Goal: Information Seeking & Learning: Learn about a topic

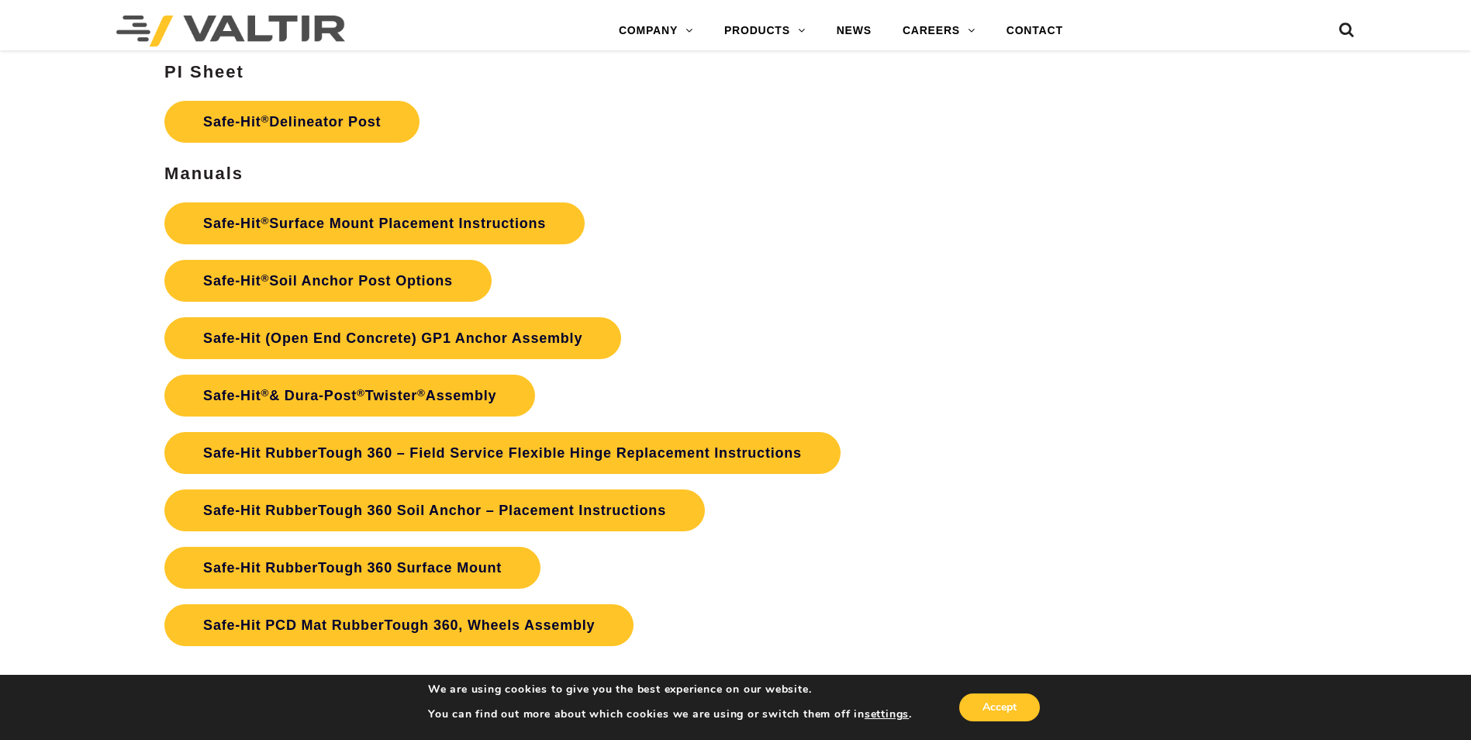
scroll to position [3350, 0]
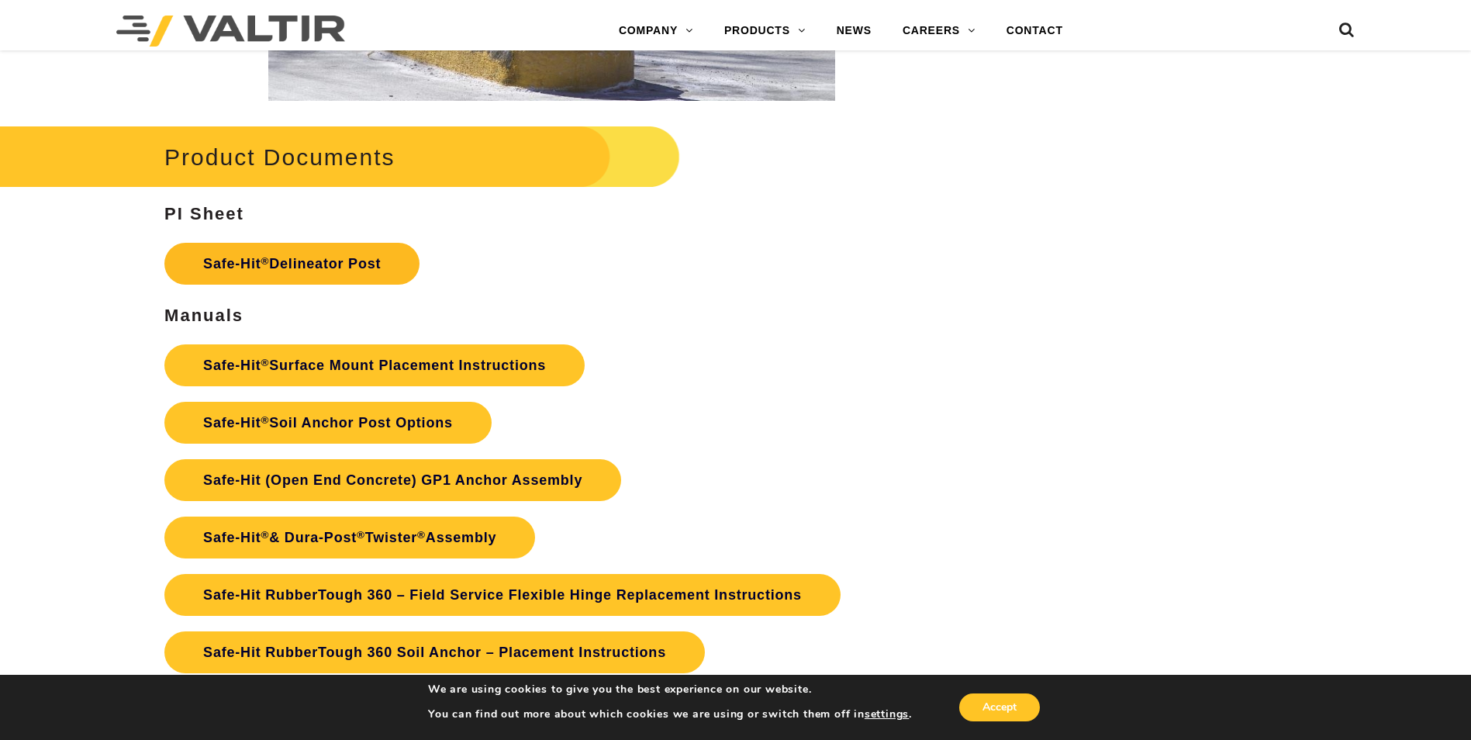
click at [301, 265] on link "Safe-Hit ® Delineator Post" at bounding box center [291, 264] width 255 height 42
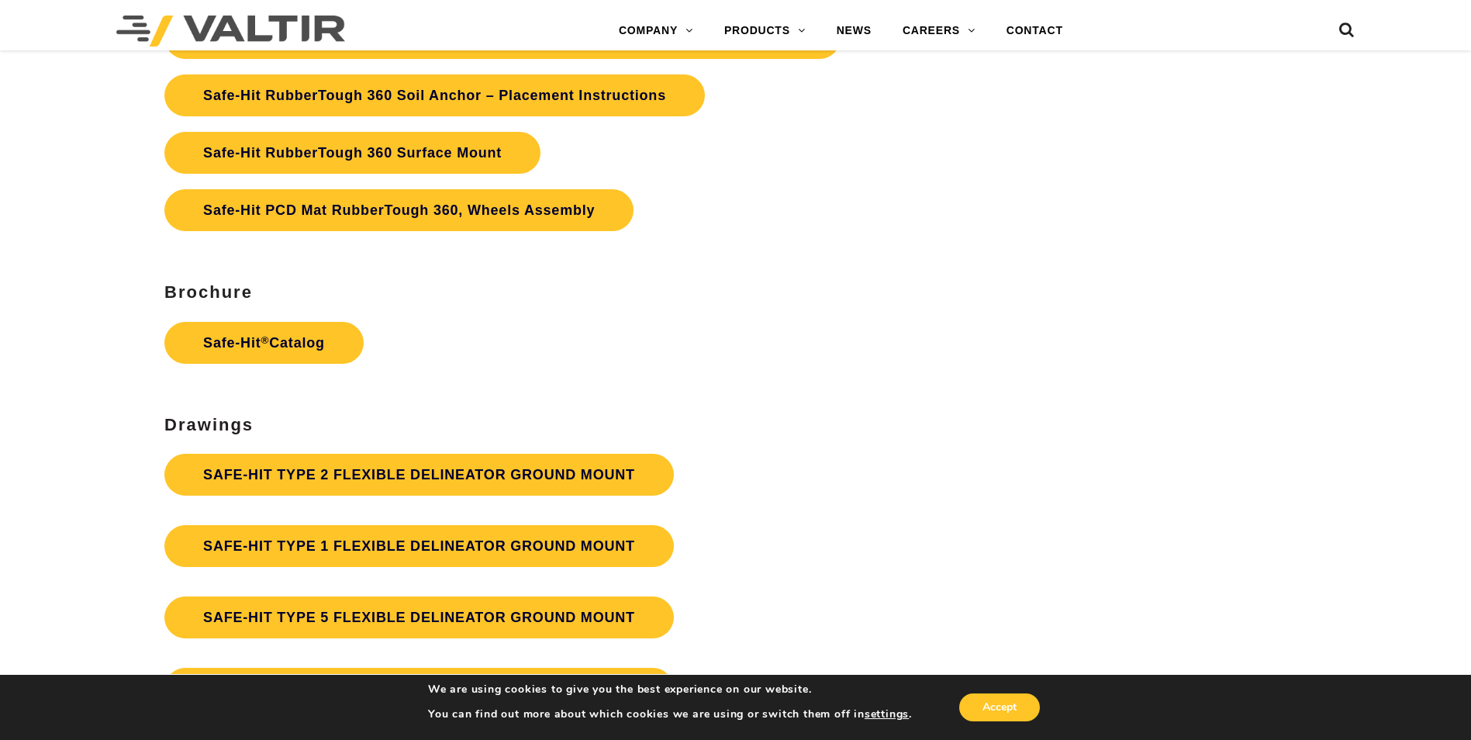
scroll to position [4048, 0]
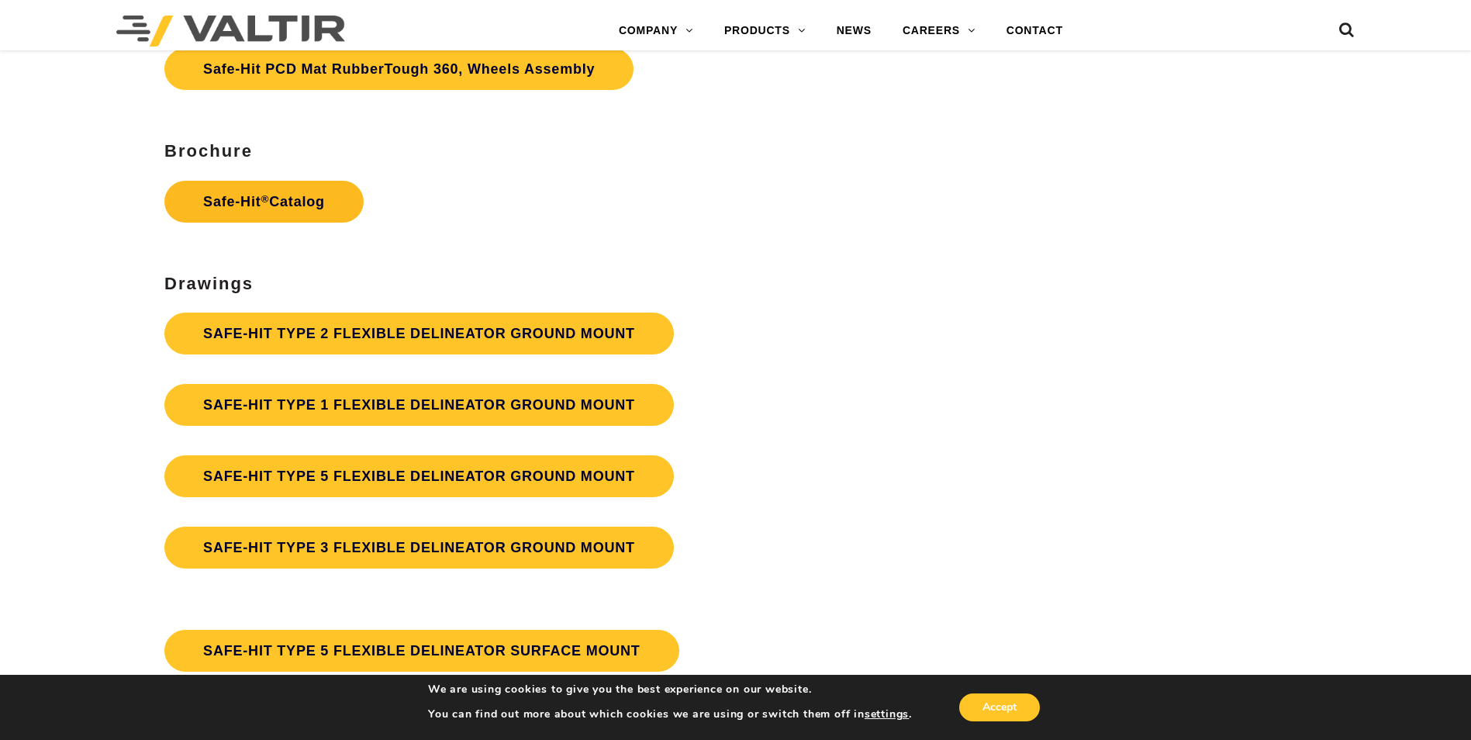
click at [275, 202] on link "Safe-Hit ® Catalog" at bounding box center [263, 202] width 199 height 42
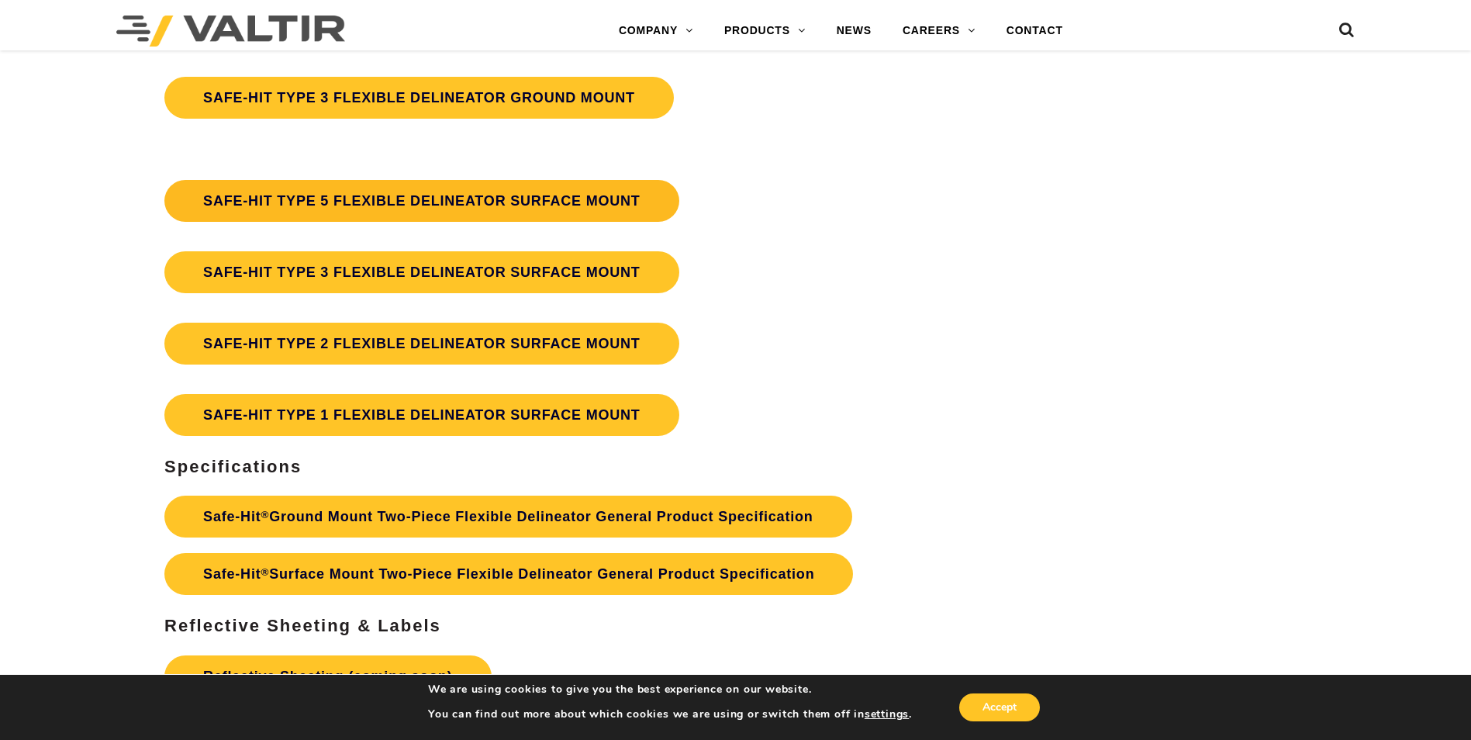
scroll to position [4514, 0]
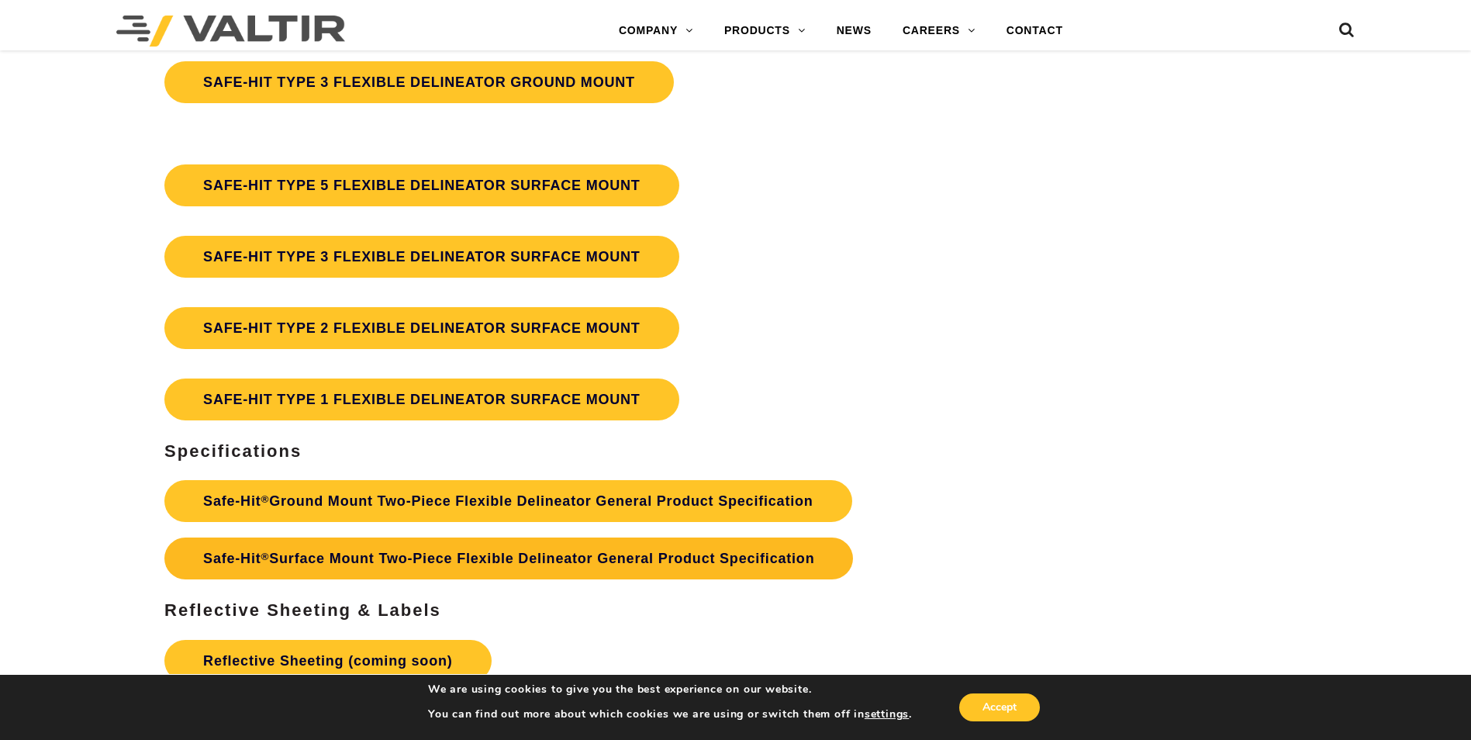
click at [334, 553] on link "Safe-Hit ® Surface Mount Two-Piece Flexible Delineator General Product Specific…" at bounding box center [508, 559] width 689 height 42
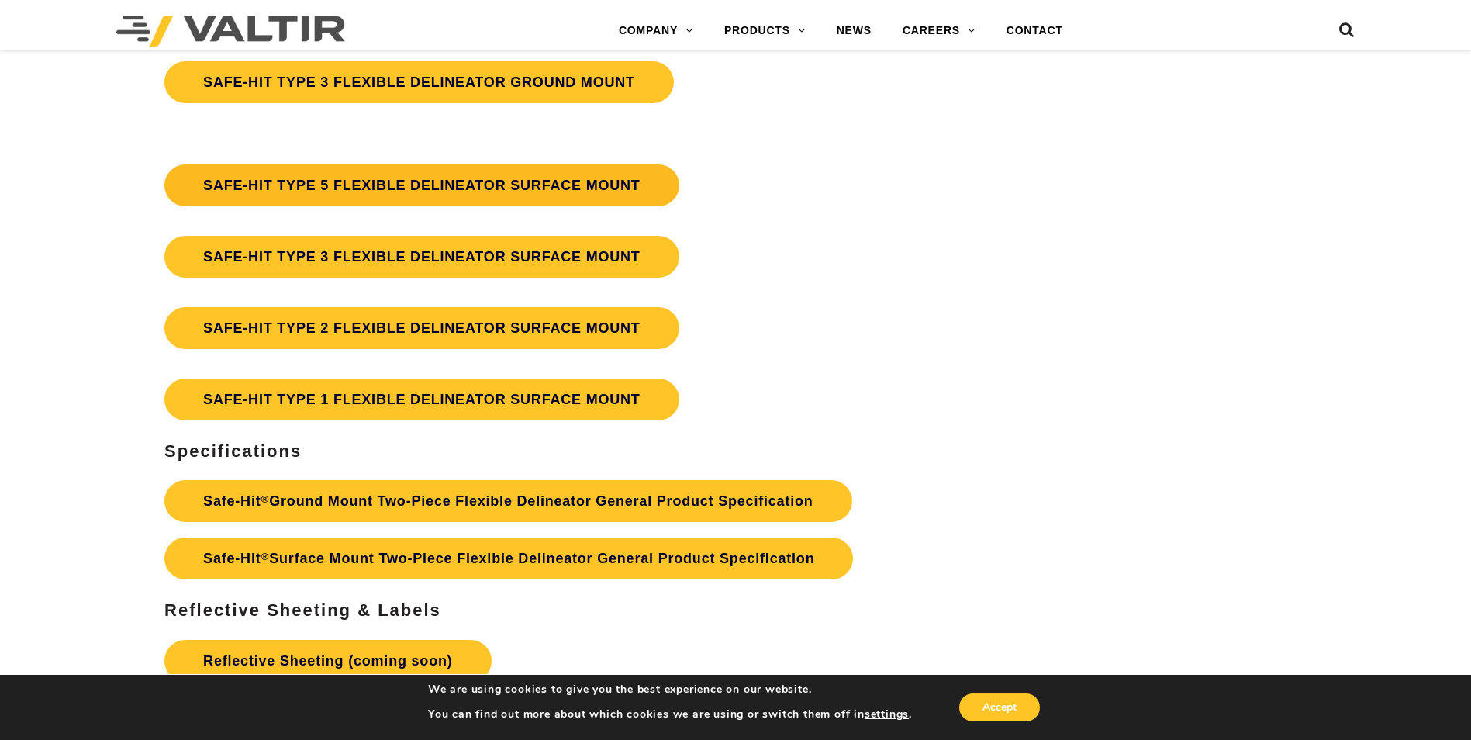
click at [390, 189] on link "SAFE-HIT TYPE 5 FLEXIBLE DELINEATOR SURFACE MOUNT" at bounding box center [421, 185] width 515 height 42
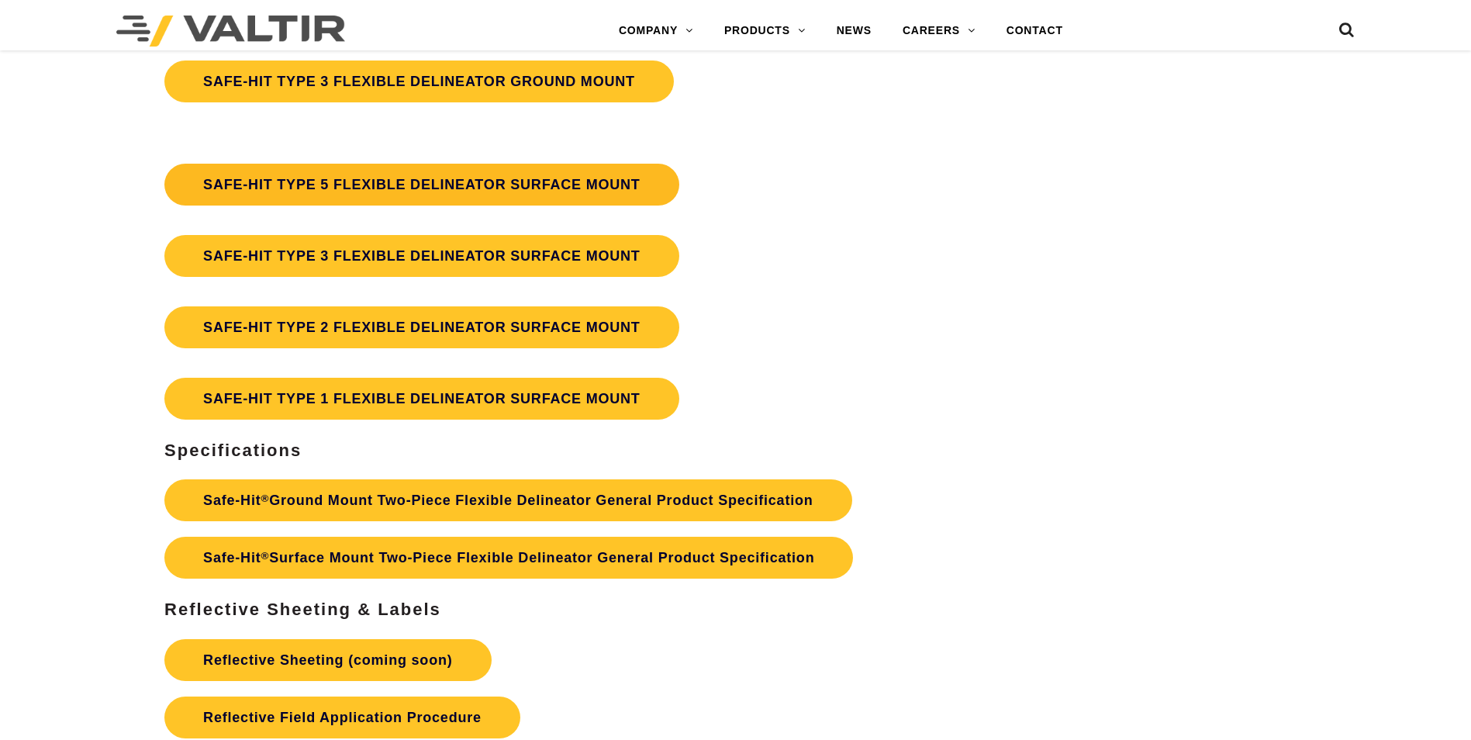
scroll to position [4514, 0]
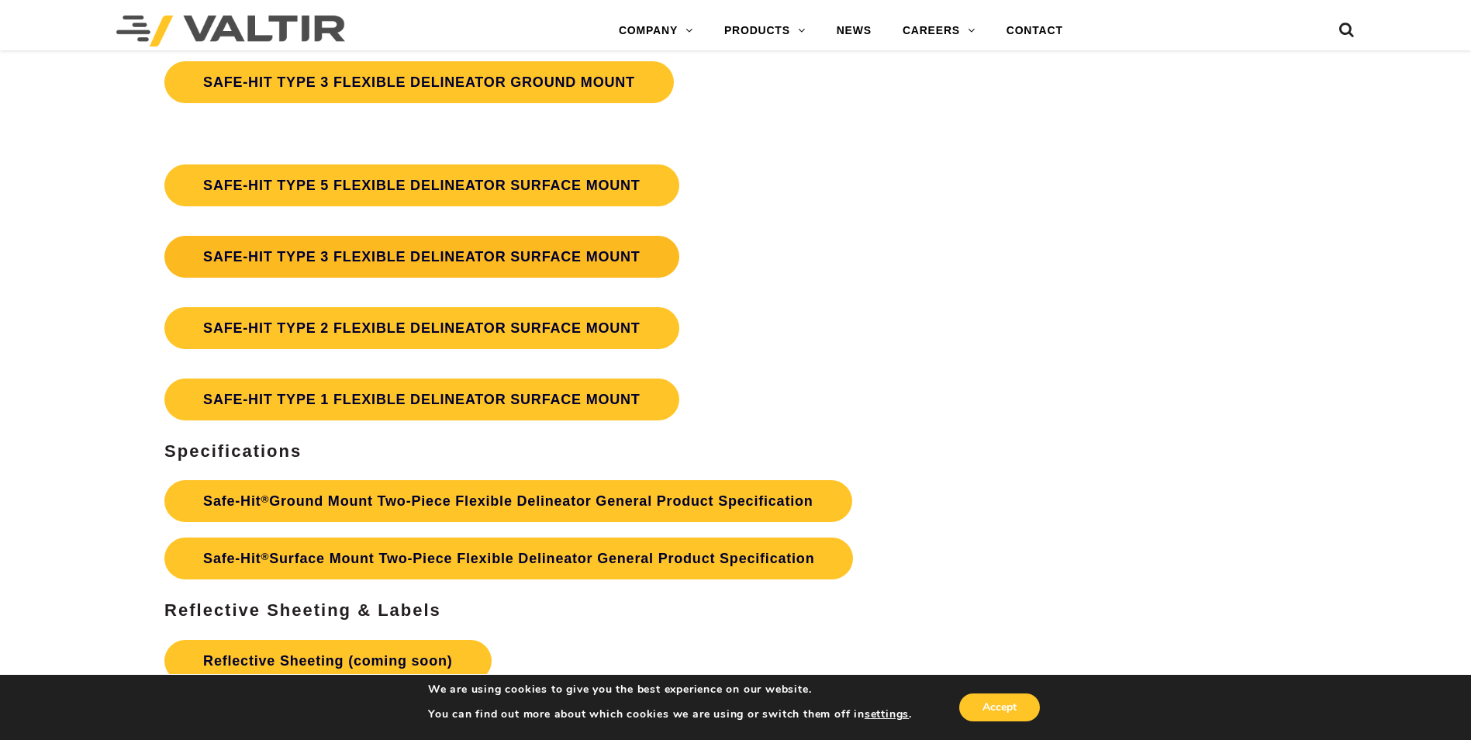
click at [347, 251] on link "SAFE-HIT TYPE 3 FLEXIBLE DELINEATOR SURFACE MOUNT" at bounding box center [421, 257] width 515 height 42
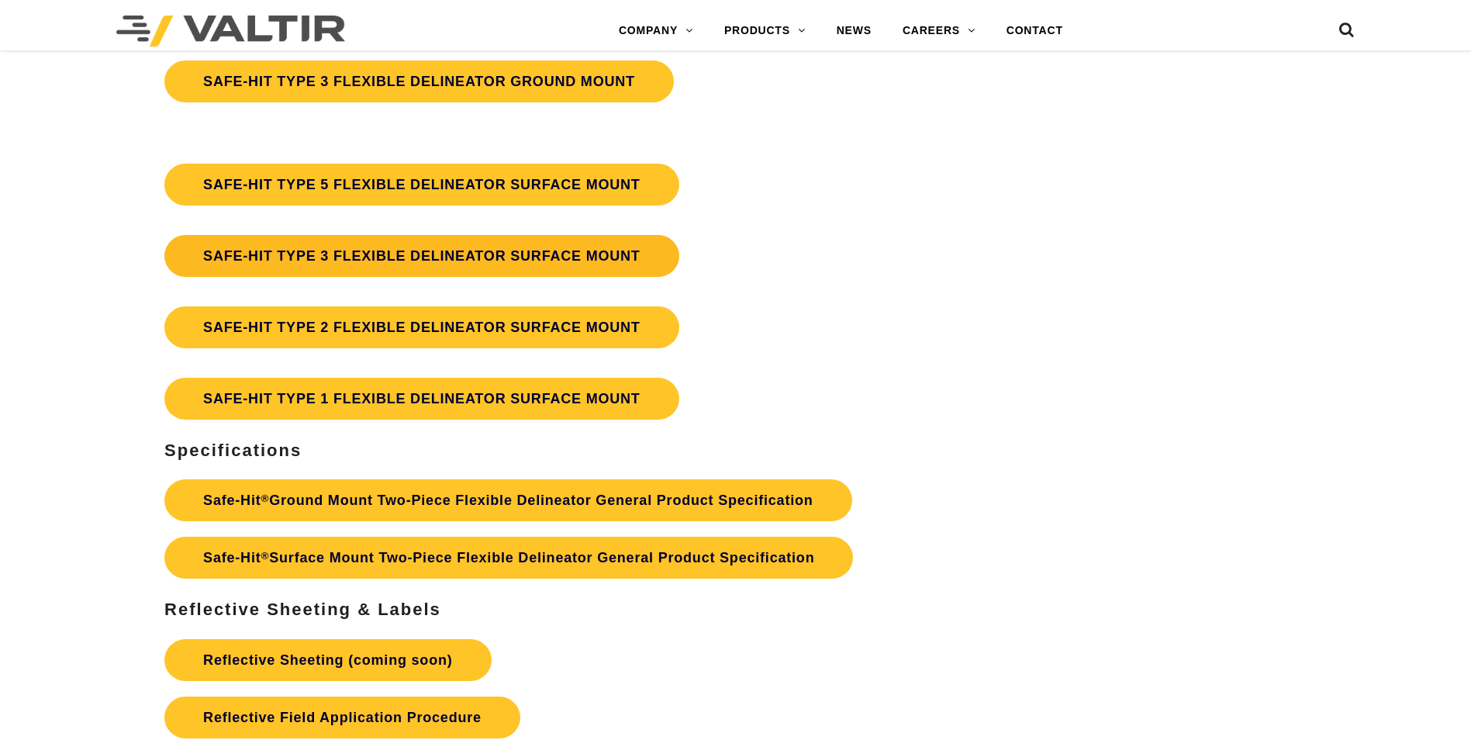
scroll to position [4514, 0]
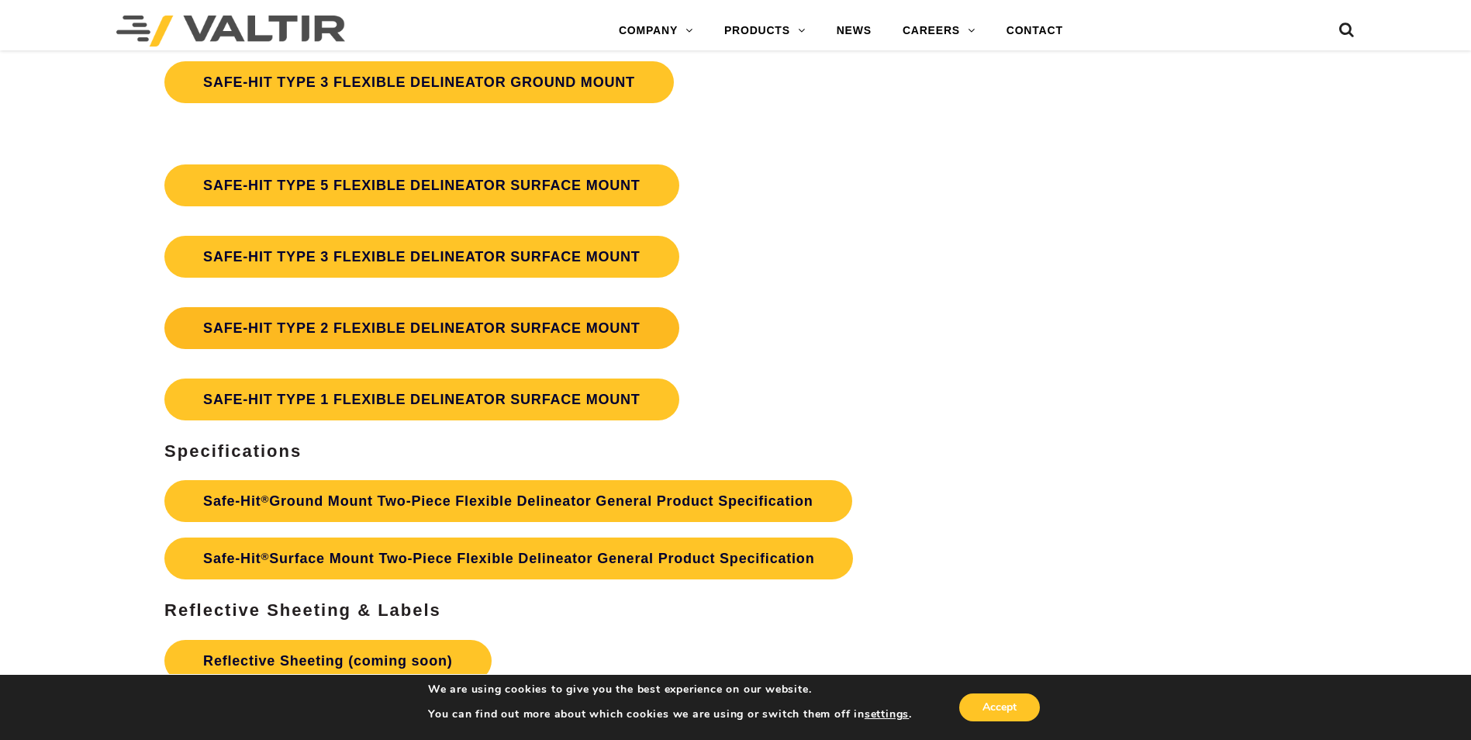
click at [330, 331] on link "SAFE-HIT TYPE 2 FLEXIBLE DELINEATOR SURFACE MOUNT" at bounding box center [421, 328] width 515 height 42
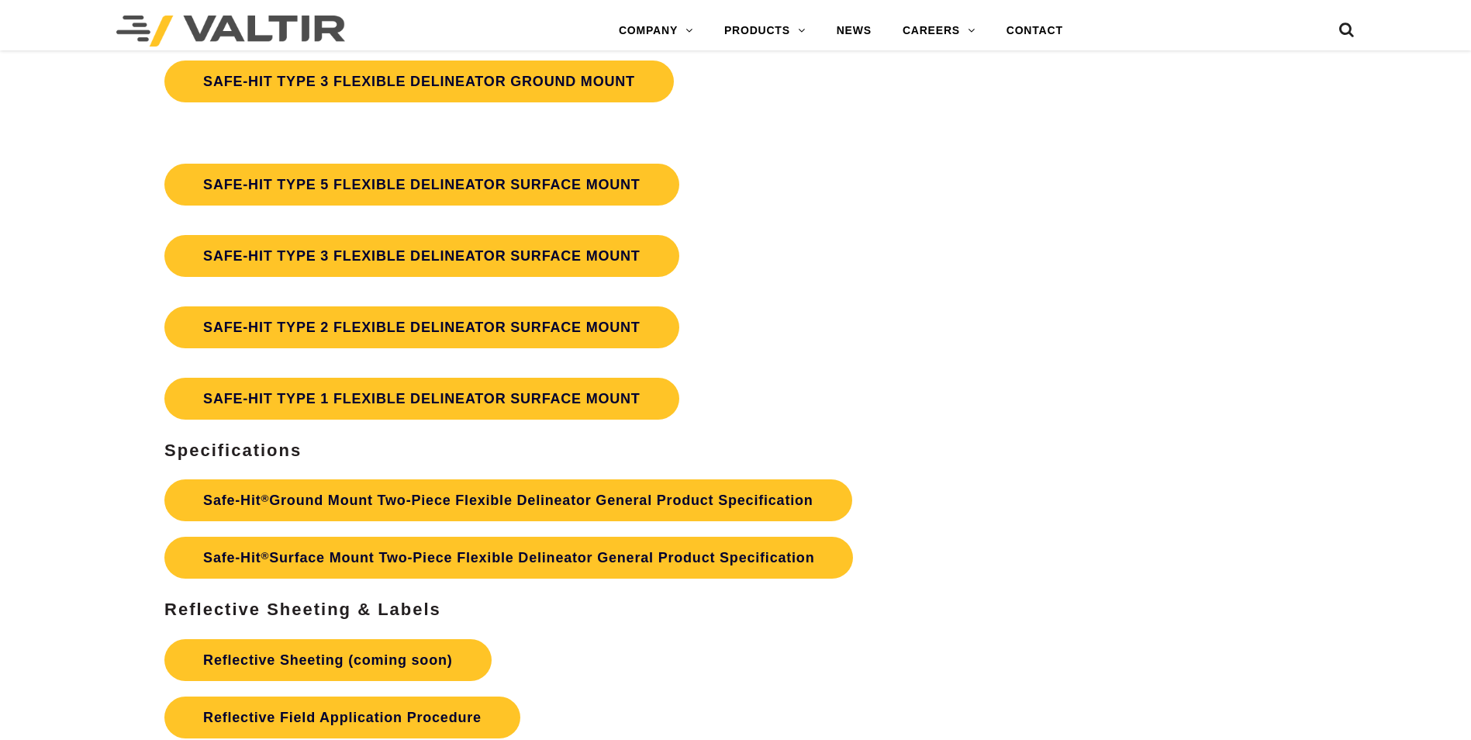
scroll to position [4514, 0]
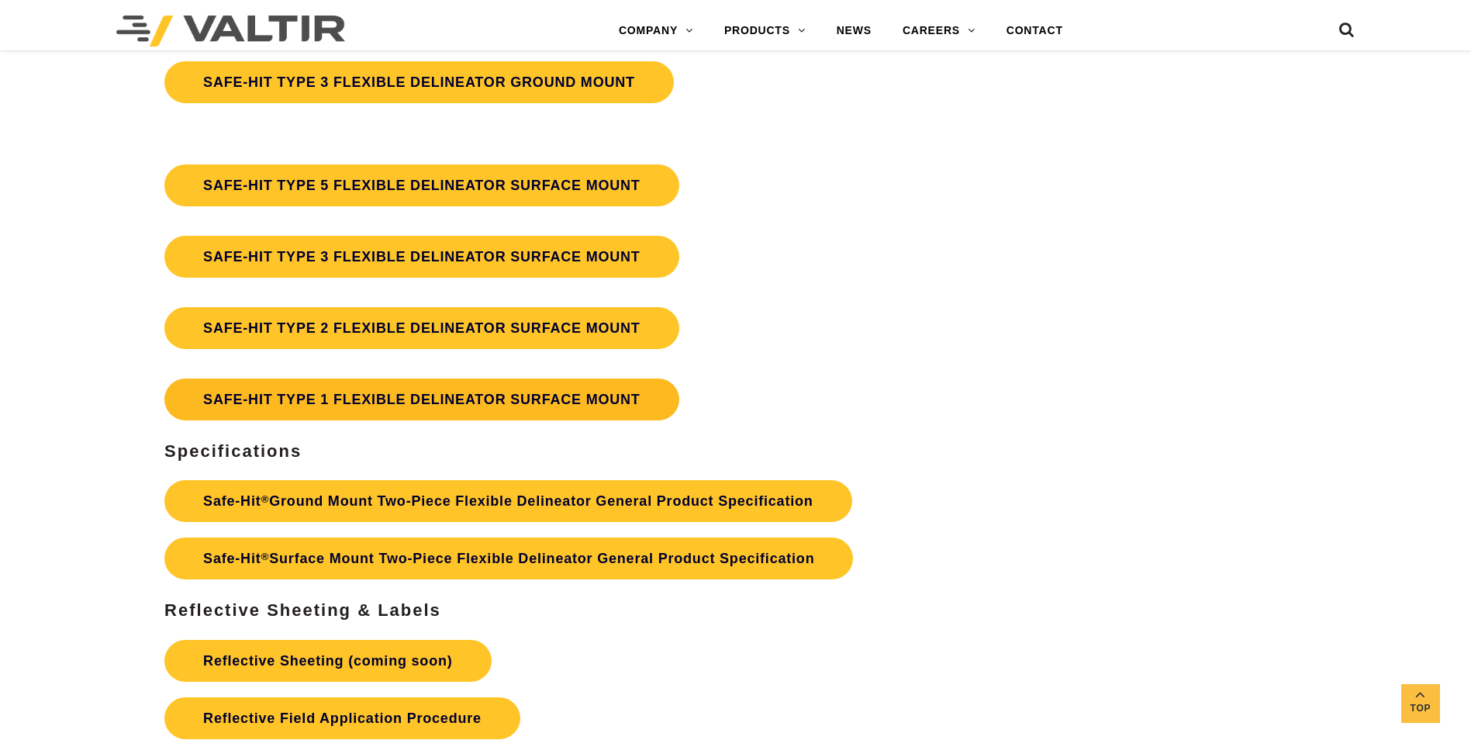
click at [311, 400] on link "SAFE-HIT TYPE 1 FLEXIBLE DELINEATOR SURFACE MOUNT" at bounding box center [421, 400] width 515 height 42
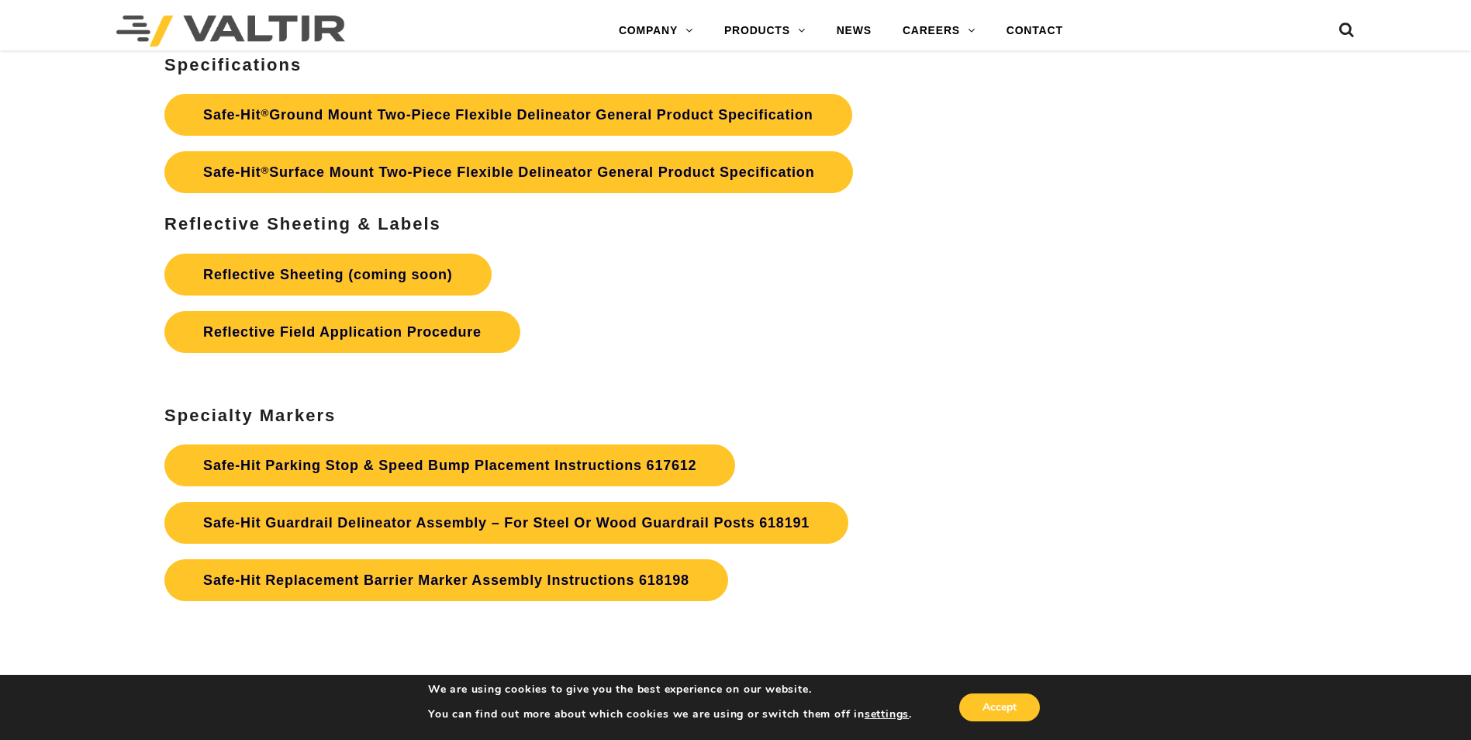
scroll to position [4901, 0]
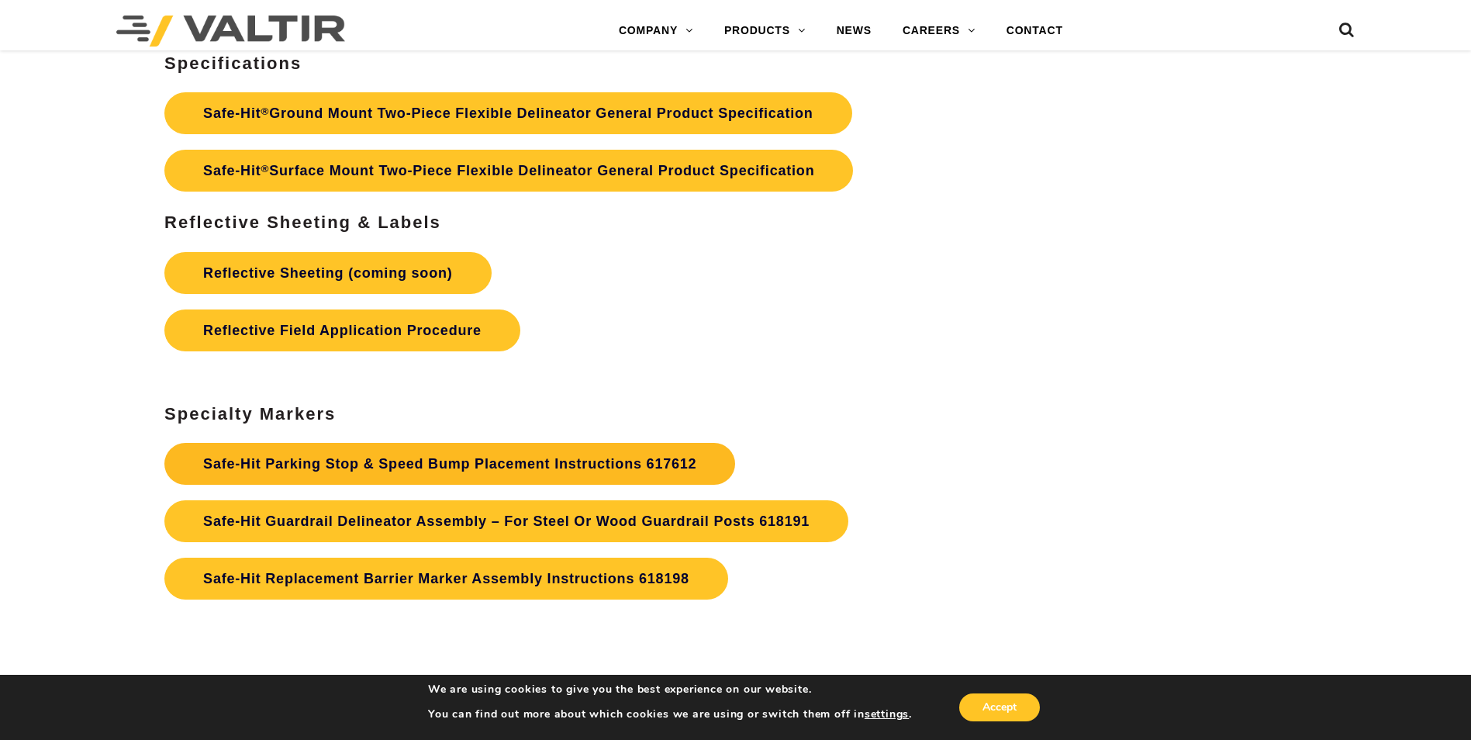
click at [307, 473] on link "Safe-Hit Parking Stop & Speed Bump Placement Instructions 617612" at bounding box center [449, 464] width 571 height 42
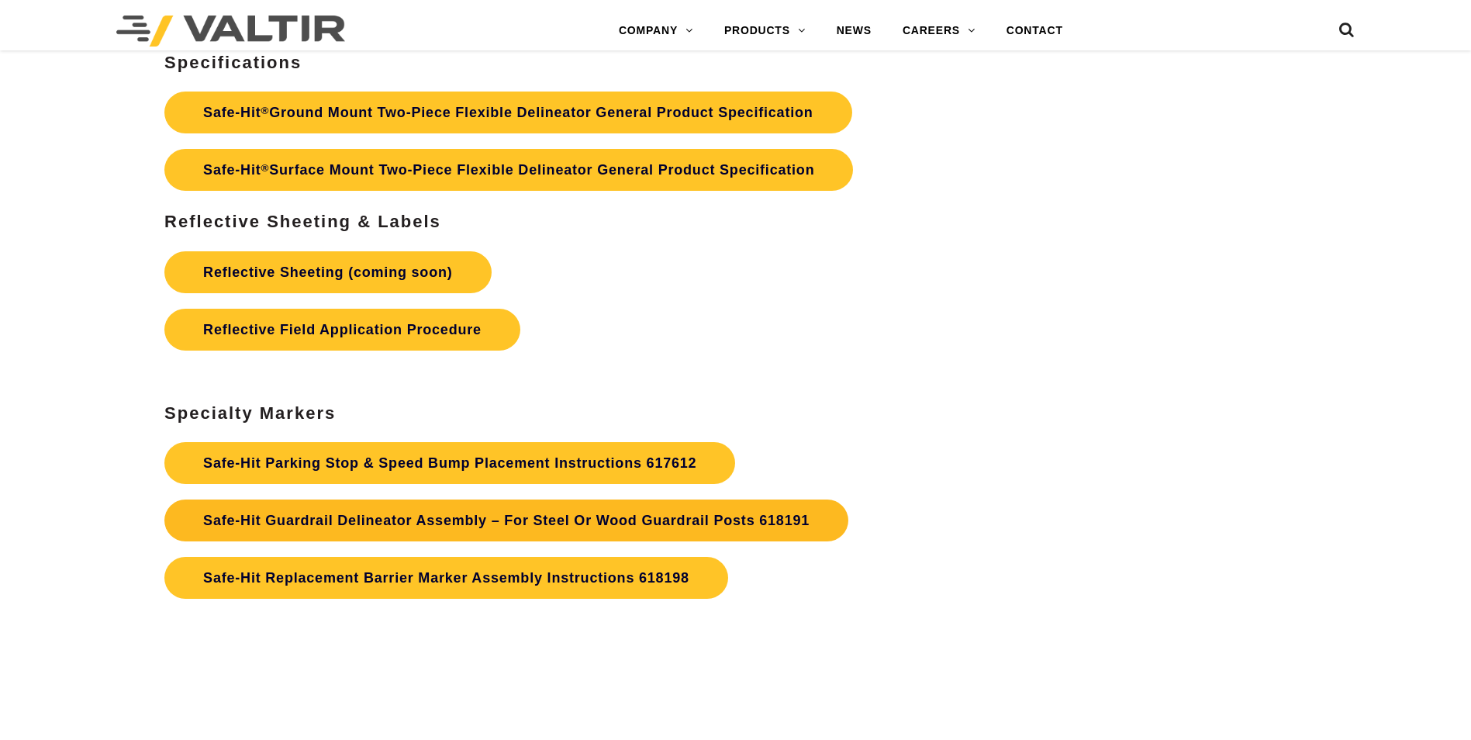
scroll to position [4901, 0]
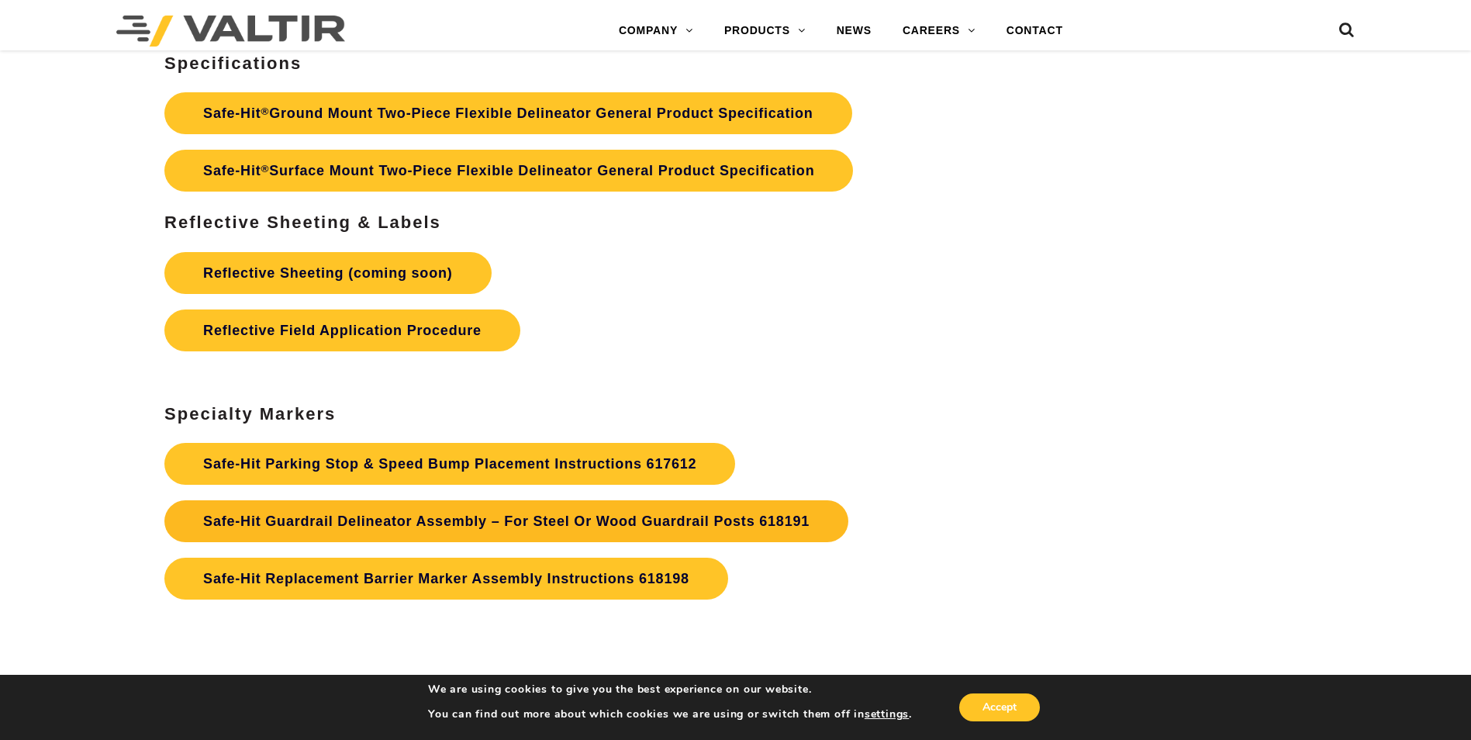
click at [320, 531] on link "Safe-Hit Guardrail Delineator Assembly – For Steel Or Wood Guardrail Posts 6181…" at bounding box center [506, 521] width 684 height 42
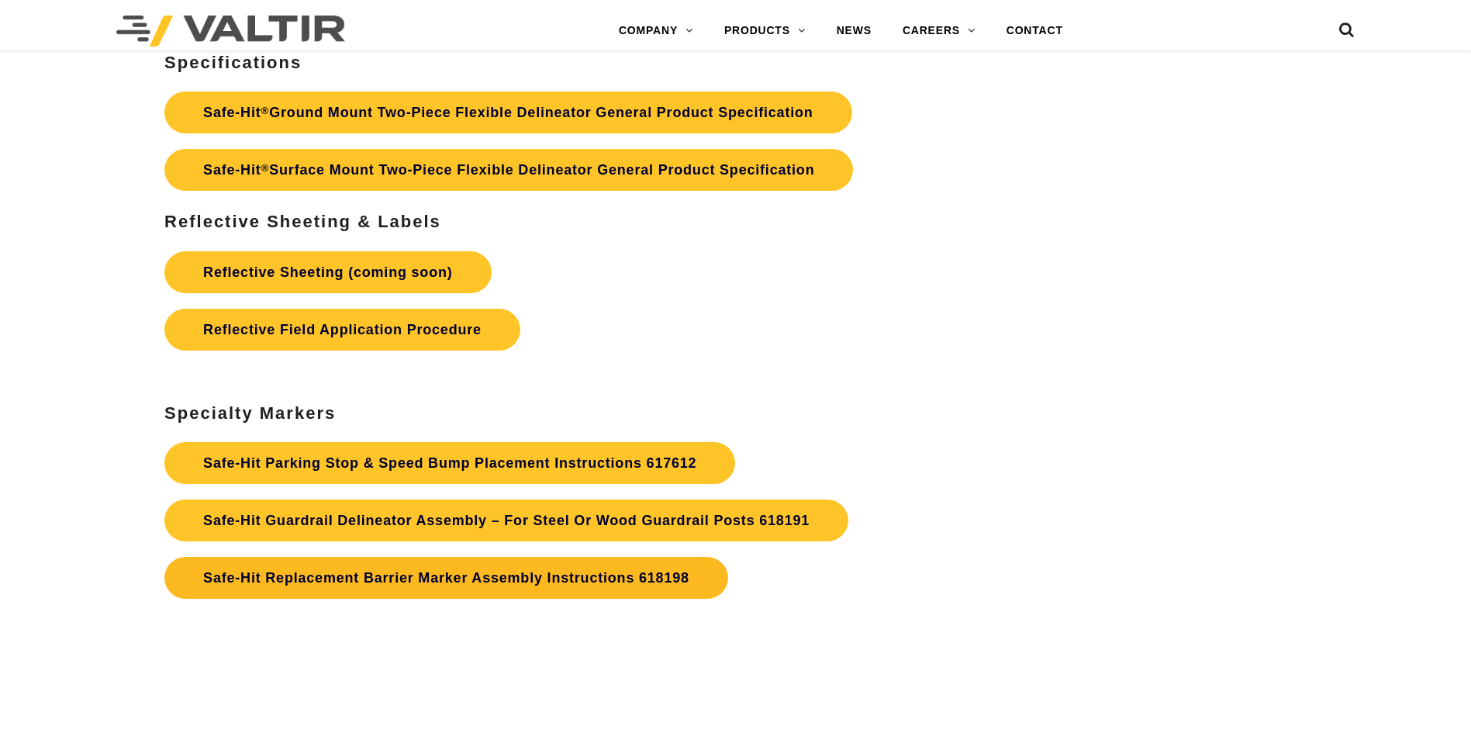
scroll to position [4901, 0]
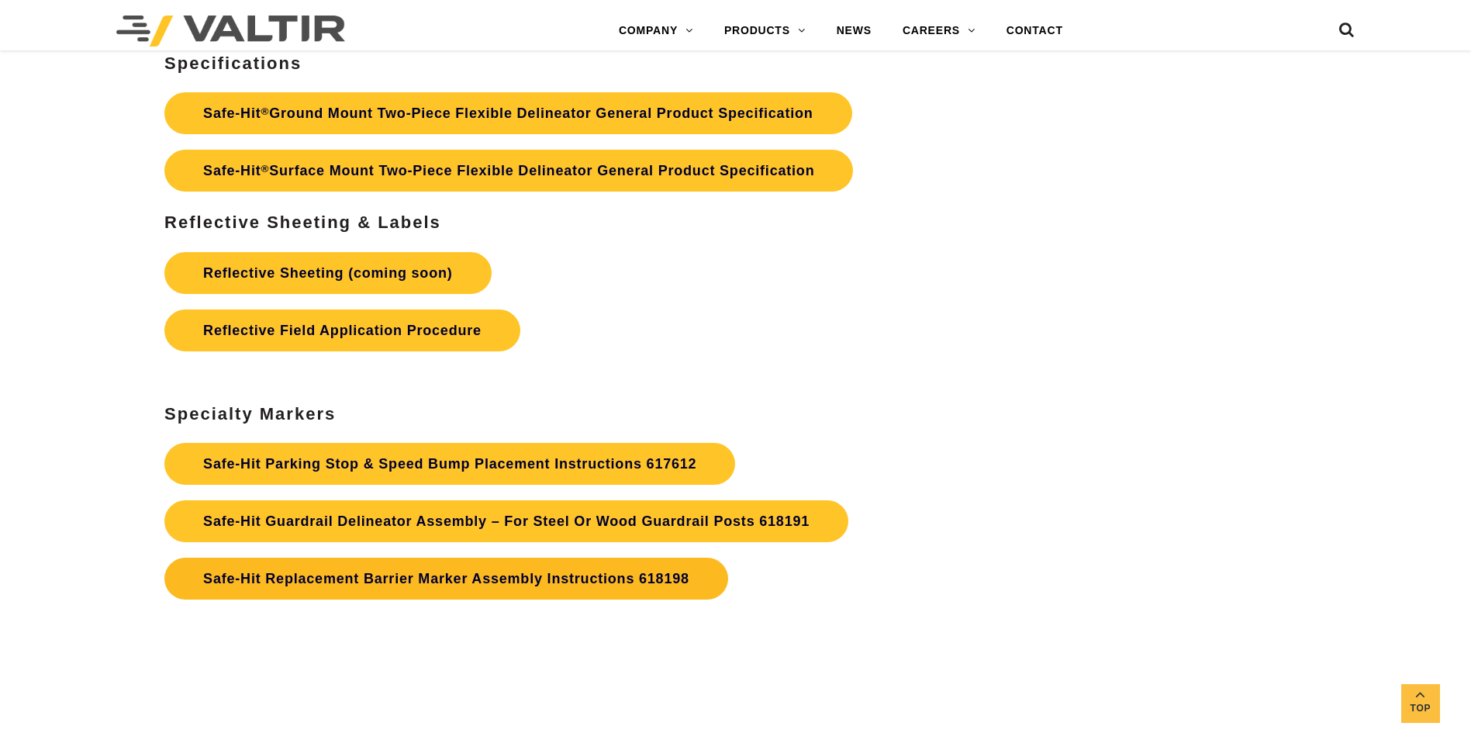
click at [392, 582] on strong "Safe-Hit Replacement Barrier Marker Assembly Instructions 618198" at bounding box center [446, 579] width 486 height 16
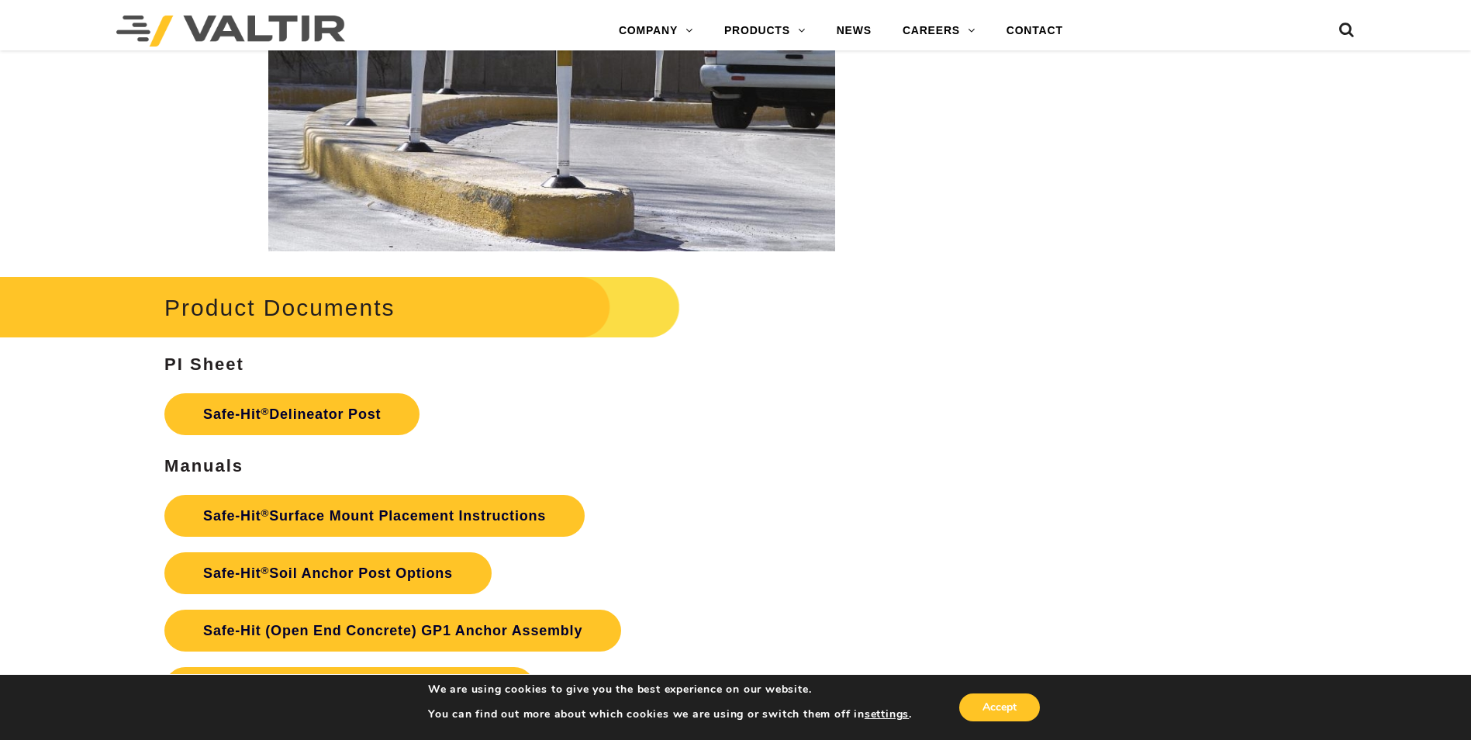
scroll to position [3335, 0]
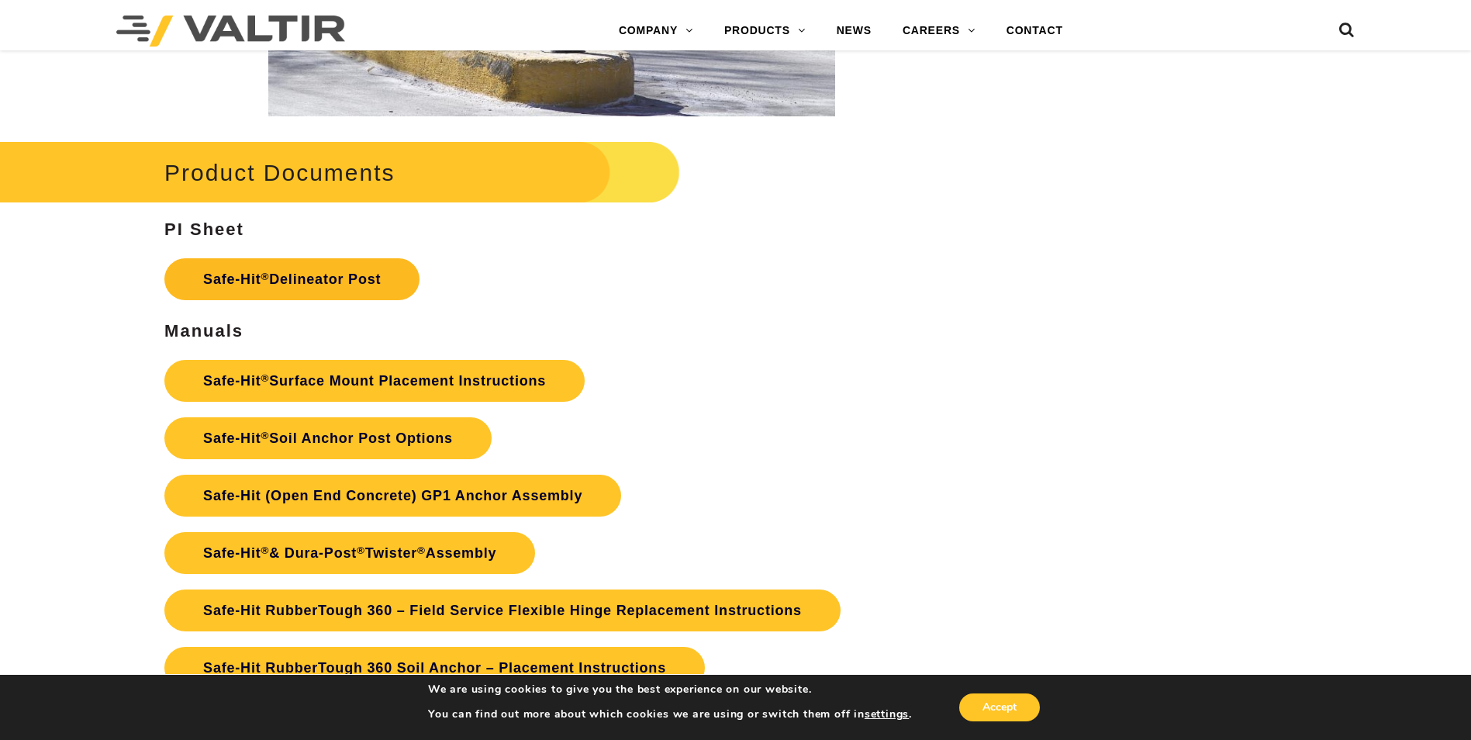
click at [308, 292] on link "Safe-Hit ® Delineator Post" at bounding box center [291, 279] width 255 height 42
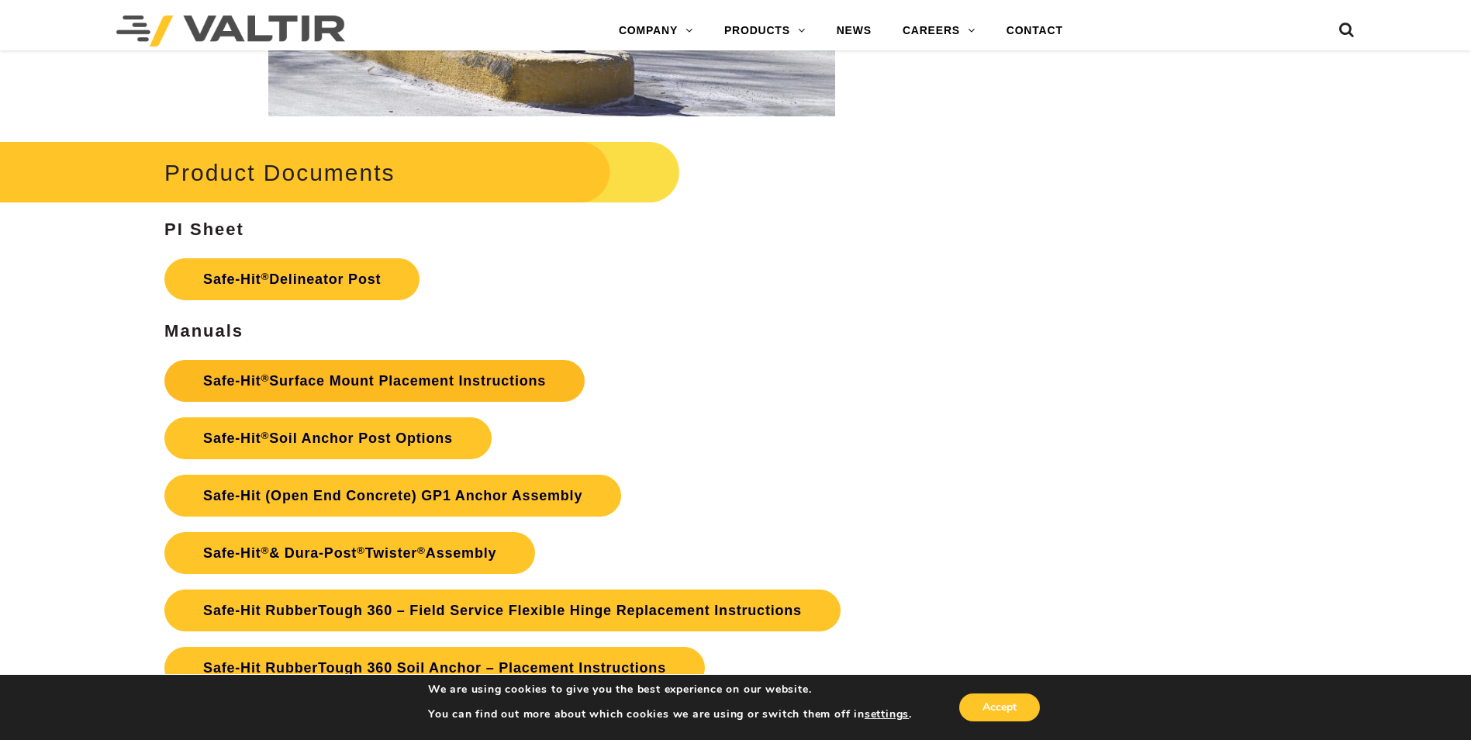
click at [368, 386] on link "Safe-Hit ® Surface Mount Placement Instructions" at bounding box center [374, 381] width 420 height 42
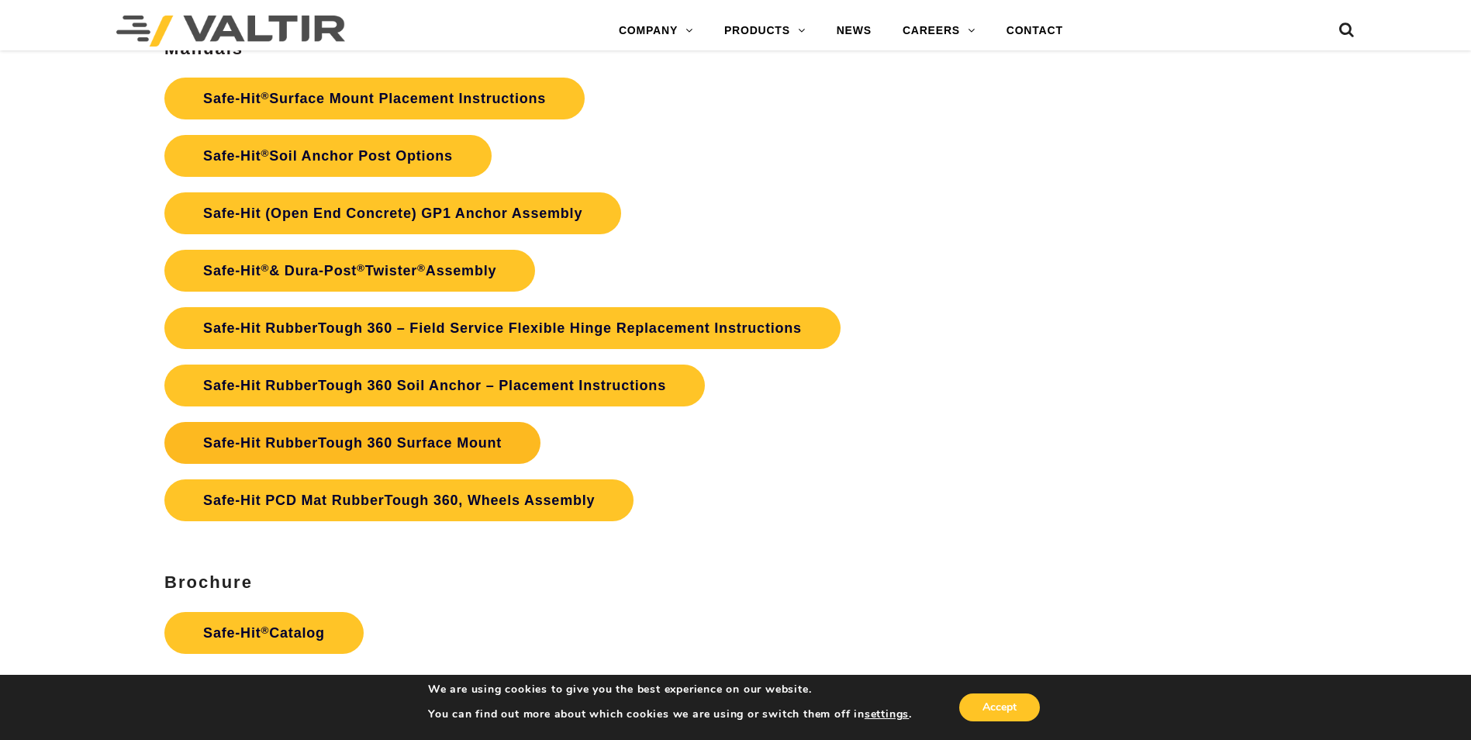
scroll to position [3645, 0]
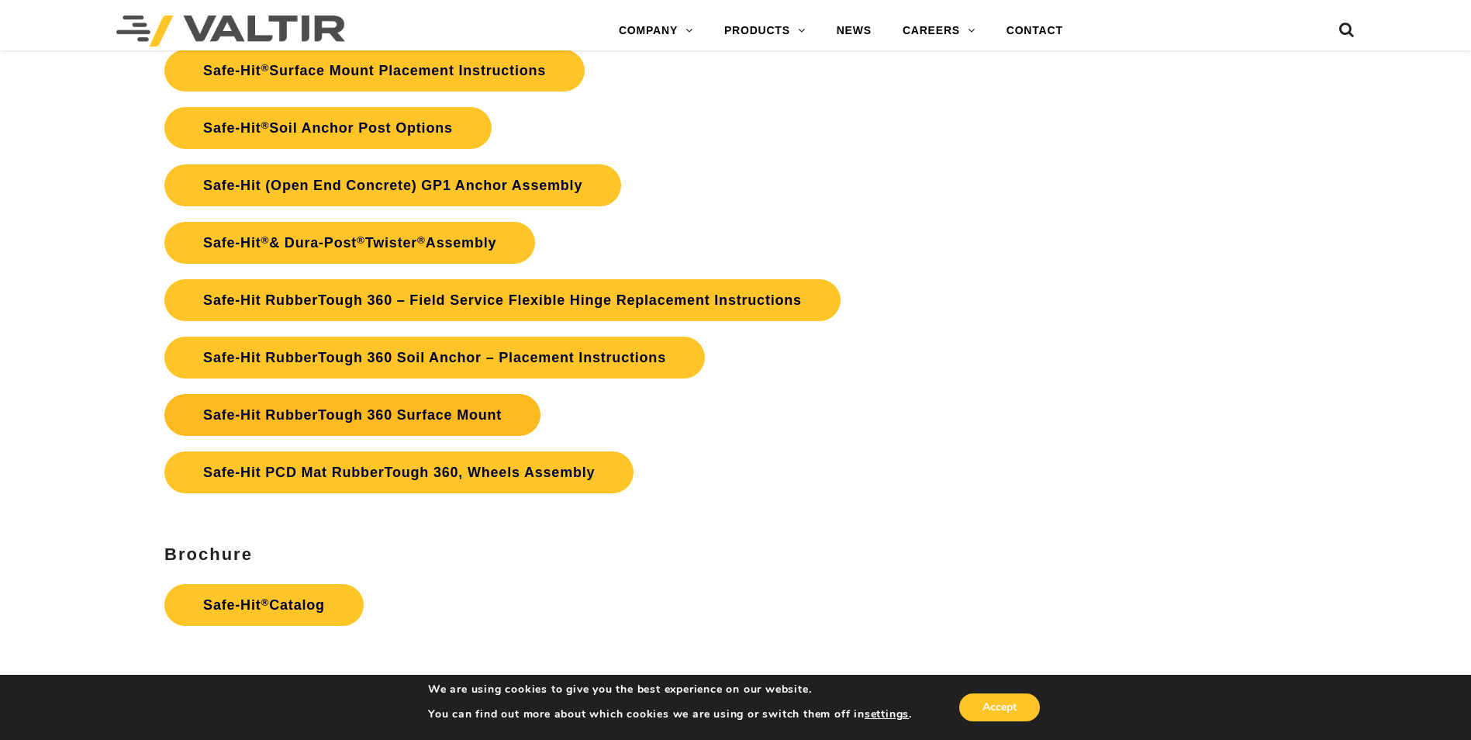
click at [384, 416] on link "Safe-Hit RubberTough 360 Surface Mount" at bounding box center [352, 415] width 376 height 42
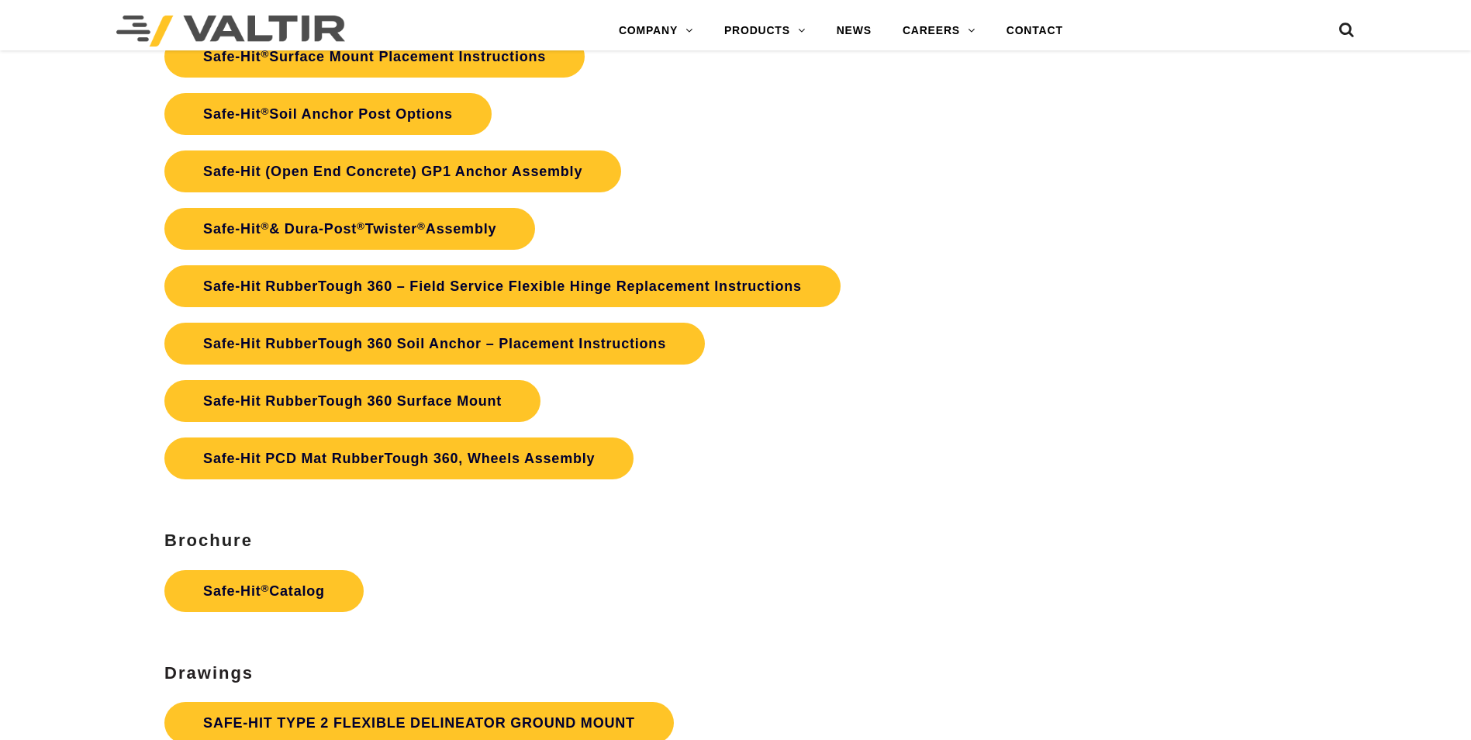
scroll to position [3645, 0]
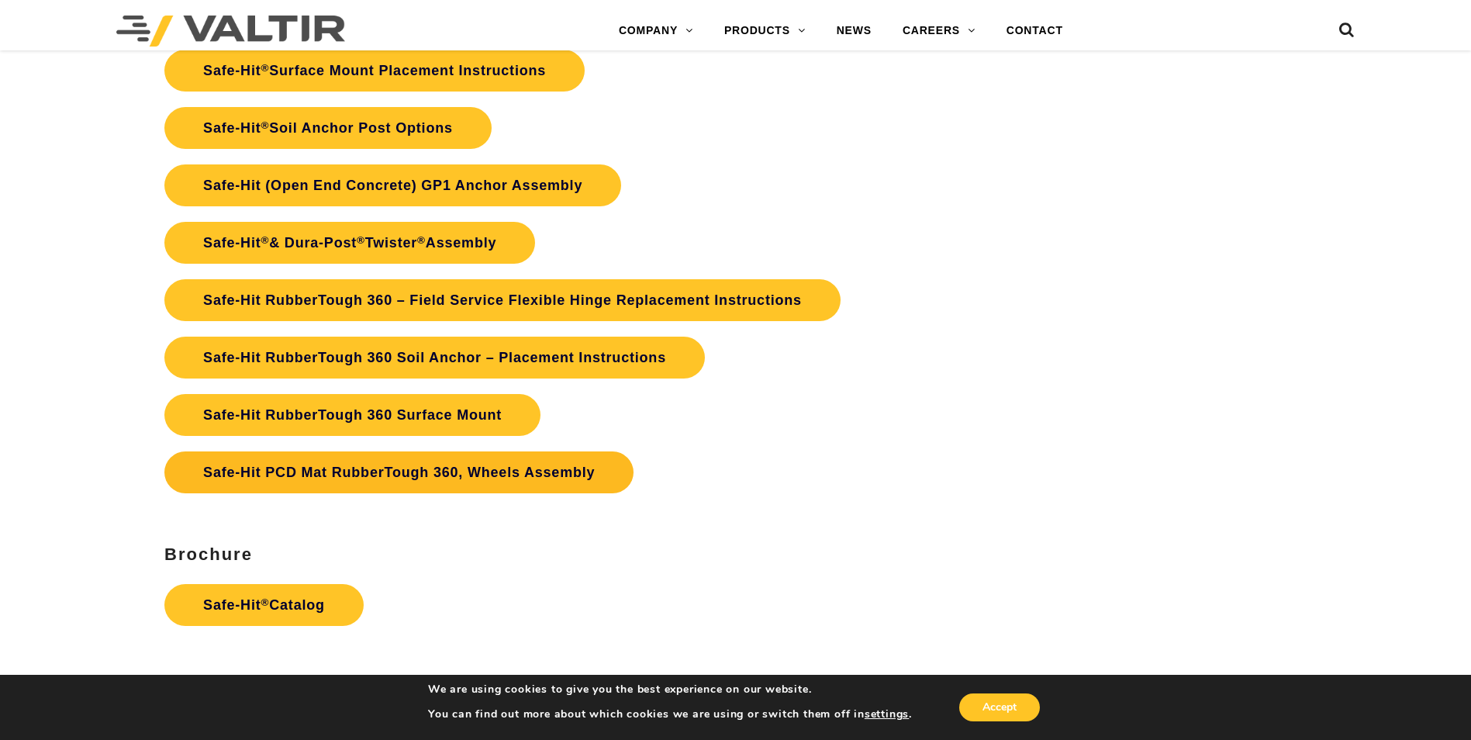
click at [316, 475] on link "Safe-Hit PCD Mat RubberTough 360, Wheels Assembly" at bounding box center [398, 472] width 469 height 42
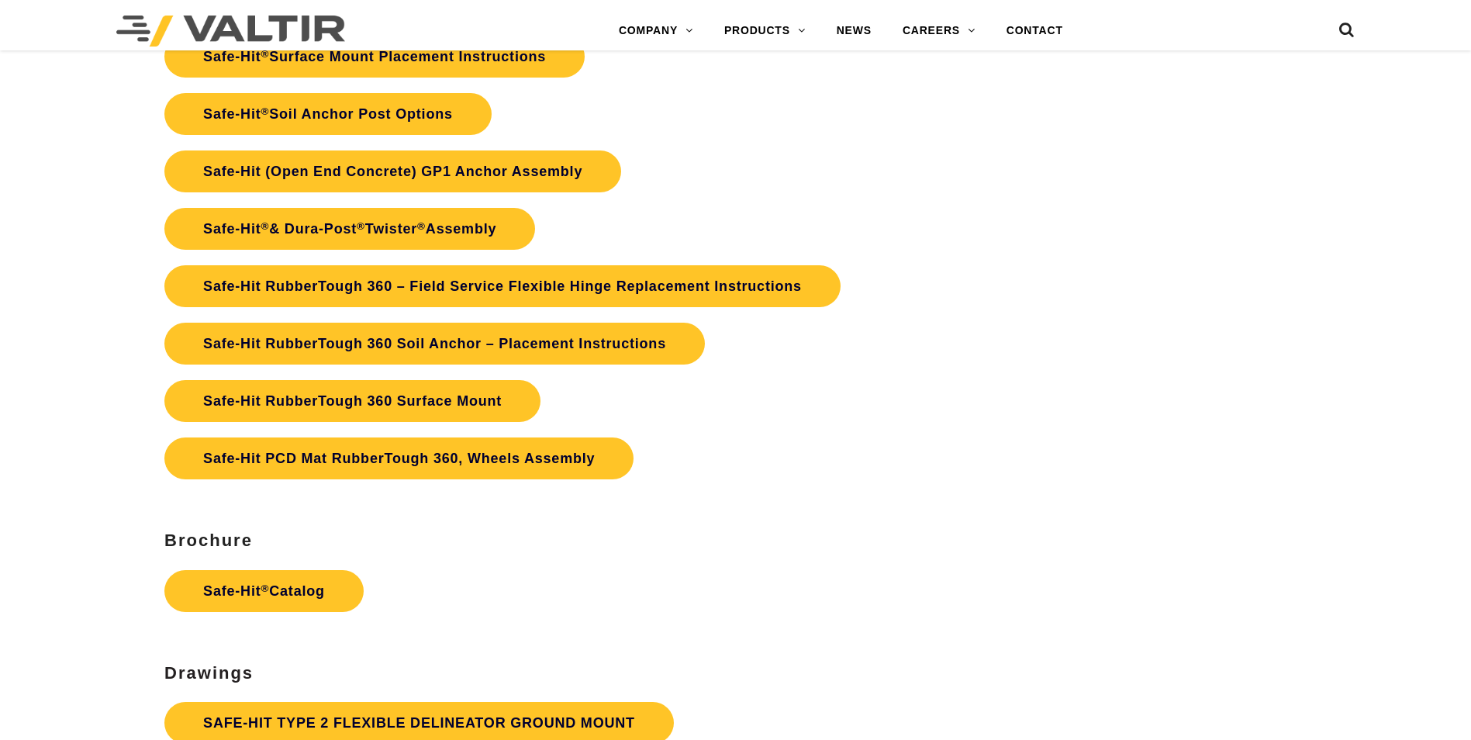
scroll to position [3645, 0]
